Goal: Information Seeking & Learning: Learn about a topic

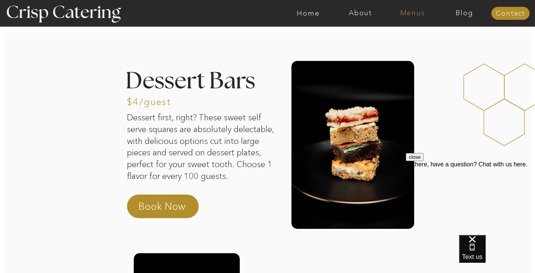
click at [414, 15] on nav "Menus" at bounding box center [413, 14] width 52 height 8
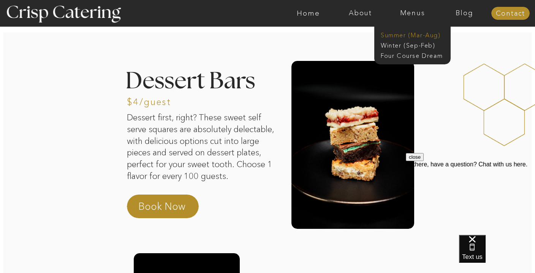
click at [400, 33] on nav "Summer (Mar-Aug)" at bounding box center [415, 34] width 68 height 7
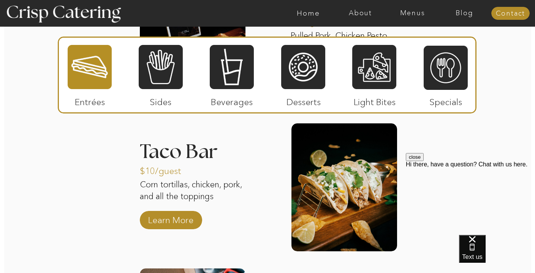
scroll to position [884, 0]
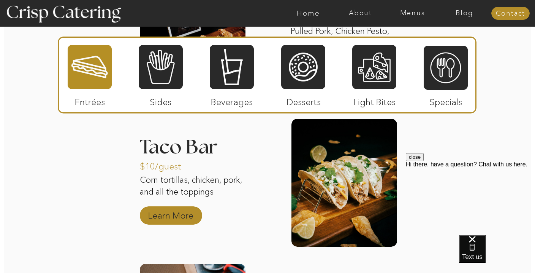
click at [184, 214] on p "Learn More" at bounding box center [171, 213] width 51 height 22
